Goal: Task Accomplishment & Management: Manage account settings

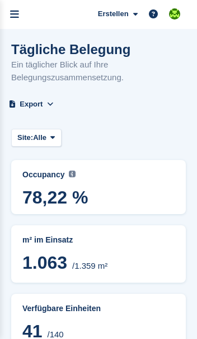
click at [15, 11] on icon "menu" at bounding box center [14, 14] width 9 height 10
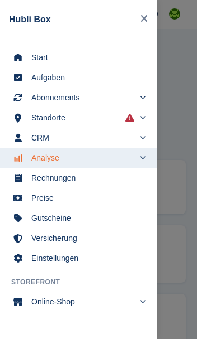
click at [39, 58] on span "Start" at bounding box center [85, 58] width 108 height 16
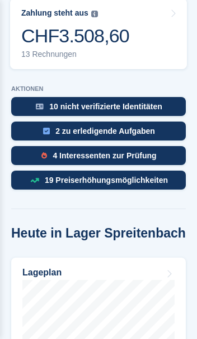
scroll to position [460, 0]
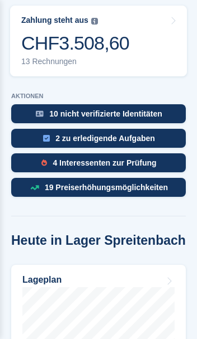
click at [167, 154] on div "4 Interessenten zur Prüfung" at bounding box center [98, 163] width 174 height 19
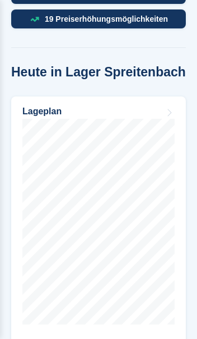
scroll to position [629, 0]
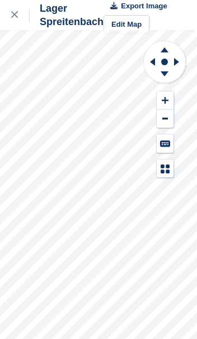
scroll to position [3, 0]
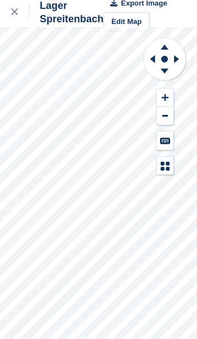
click at [15, 16] on div at bounding box center [20, 12] width 18 height 13
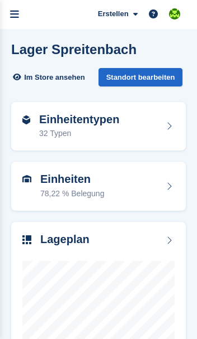
click at [19, 11] on link "menu" at bounding box center [14, 14] width 29 height 29
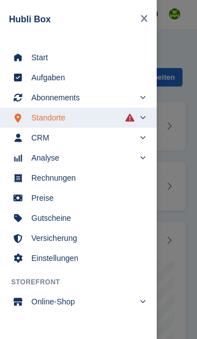
click at [121, 56] on span "Start" at bounding box center [85, 58] width 108 height 16
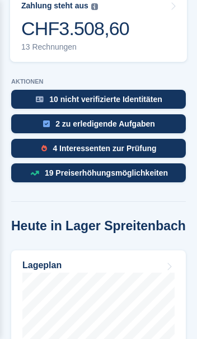
scroll to position [475, 0]
click at [171, 139] on div "4 Interessenten zur Prüfung" at bounding box center [98, 148] width 174 height 19
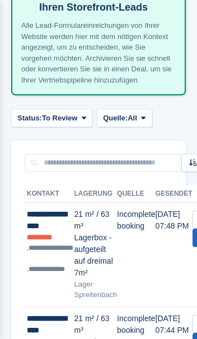
scroll to position [144, 0]
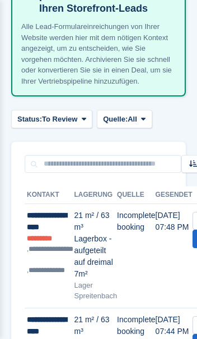
click at [123, 242] on td "Incomplete booking" at bounding box center [136, 256] width 38 height 104
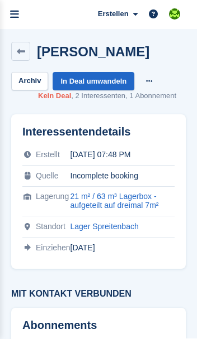
click at [17, 13] on icon "menu" at bounding box center [14, 14] width 9 height 10
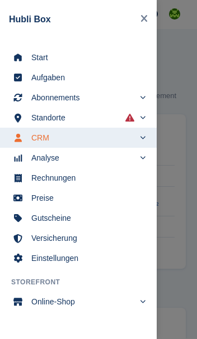
click at [44, 60] on span "Start" at bounding box center [85, 58] width 108 height 16
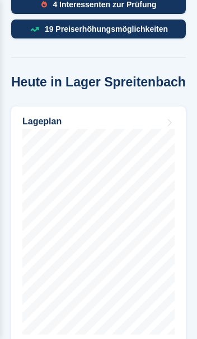
scroll to position [644, 0]
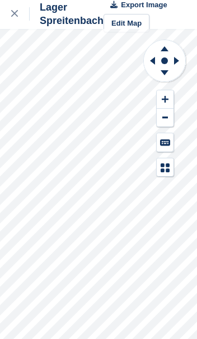
scroll to position [1, 0]
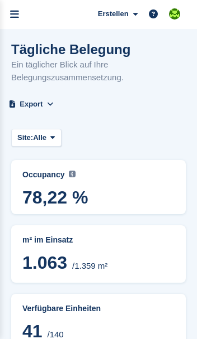
click at [20, 14] on link "menu" at bounding box center [14, 14] width 29 height 29
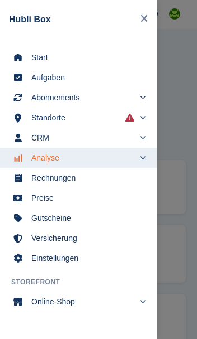
click at [100, 56] on span "Start" at bounding box center [85, 58] width 108 height 16
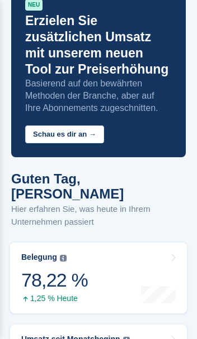
scroll to position [58, 0]
